Goal: Find specific page/section: Find specific page/section

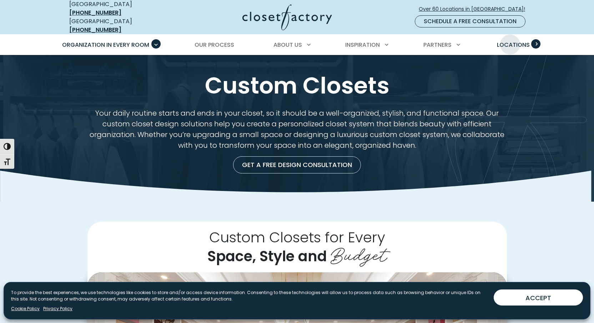
click at [510, 41] on span "Locations" at bounding box center [513, 45] width 33 height 8
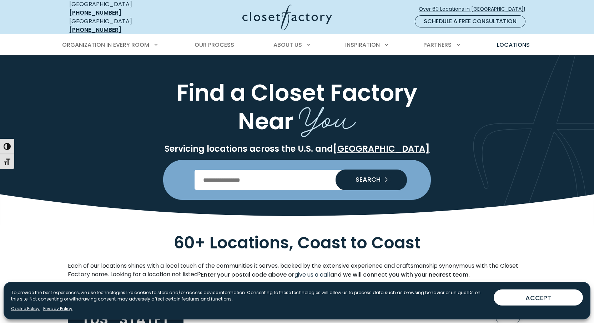
click at [265, 172] on input "Enter Postal Code" at bounding box center [297, 180] width 205 height 20
type input "*****"
click at [353, 176] on span "SEARCH" at bounding box center [365, 179] width 31 height 6
